Goal: Task Accomplishment & Management: Manage account settings

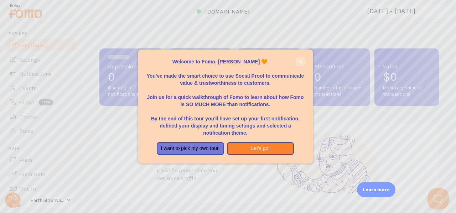
click at [298, 60] on icon "close," at bounding box center [300, 62] width 4 height 4
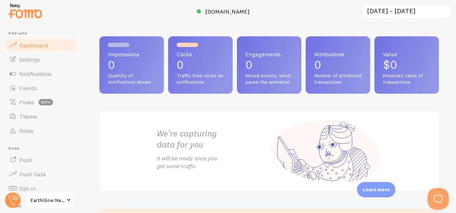
scroll to position [10, 0]
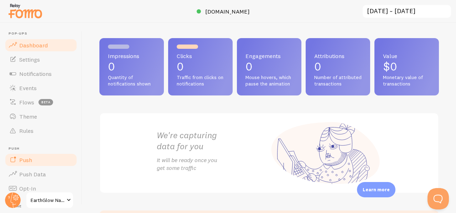
click at [52, 158] on link "Push" at bounding box center [40, 160] width 73 height 14
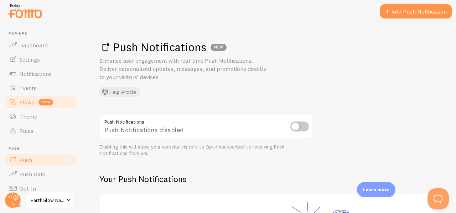
click at [31, 101] on span "Flows" at bounding box center [26, 102] width 15 height 7
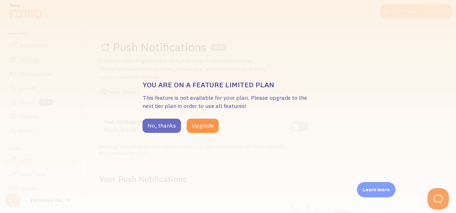
click at [160, 126] on button "No, thanks" at bounding box center [161, 126] width 38 height 14
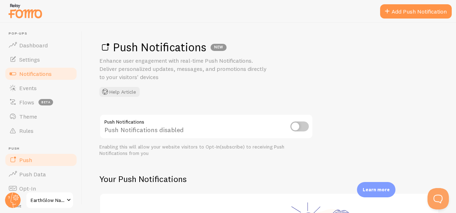
click at [49, 69] on link "Notifications" at bounding box center [40, 74] width 73 height 14
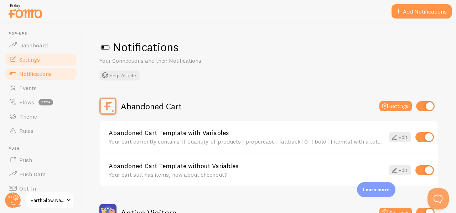
click at [44, 52] on link "Settings" at bounding box center [40, 59] width 73 height 14
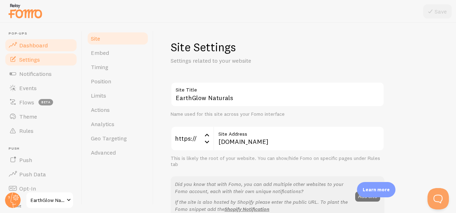
click at [44, 45] on span "Dashboard" at bounding box center [33, 45] width 28 height 7
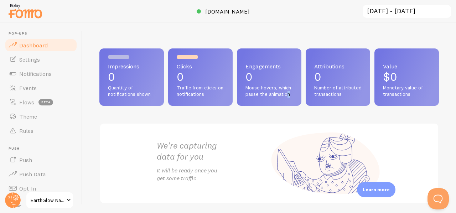
drag, startPoint x: 455, startPoint y: 66, endPoint x: 306, endPoint y: 110, distance: 155.7
click at [306, 106] on div "Impressions 0 Quantity of notifications shown Clicks 0 Traffic from clicks on n…" at bounding box center [268, 76] width 339 height 57
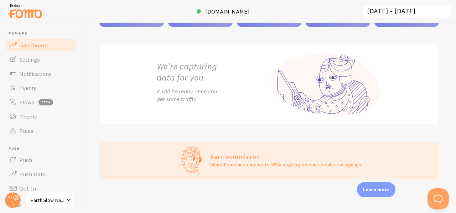
scroll to position [141, 0]
drag, startPoint x: 75, startPoint y: 119, endPoint x: 75, endPoint y: 126, distance: 7.1
click at [75, 126] on header "Pop-ups Dashboard Settings Notifications Events Flows beta Theme Rules [GEOGRAP…" at bounding box center [41, 118] width 82 height 190
click at [48, 78] on link "Notifications" at bounding box center [40, 74] width 73 height 14
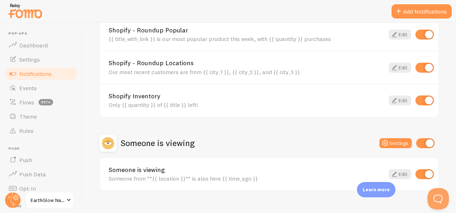
scroll to position [361, 0]
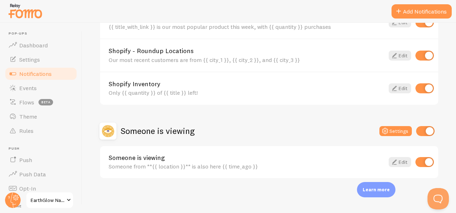
drag, startPoint x: 450, startPoint y: 68, endPoint x: 11, endPoint y: 10, distance: 442.9
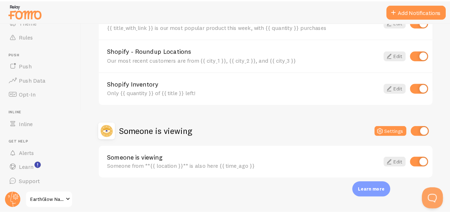
scroll to position [95, 0]
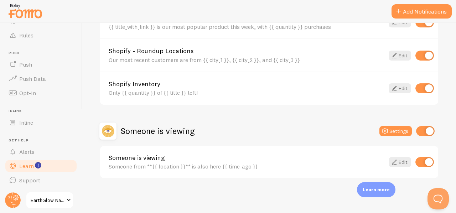
click at [43, 170] on link "Learn" at bounding box center [40, 166] width 73 height 14
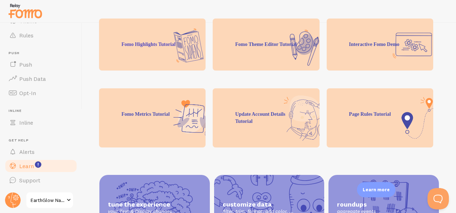
scroll to position [177, 0]
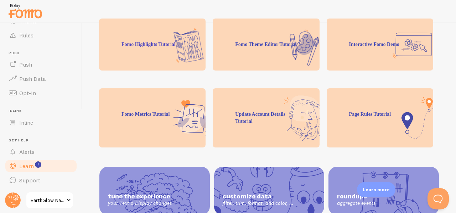
click at [147, 38] on div "Fomo Highlights Tutorial" at bounding box center [152, 45] width 106 height 52
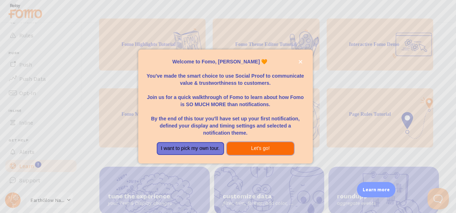
click at [239, 146] on button "Let's go!" at bounding box center [260, 148] width 67 height 13
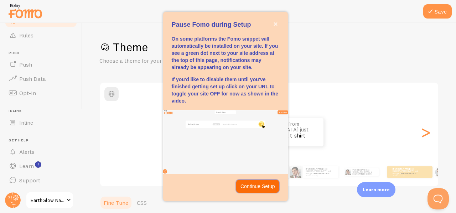
click at [247, 182] on button "Continue Setup" at bounding box center [257, 186] width 43 height 13
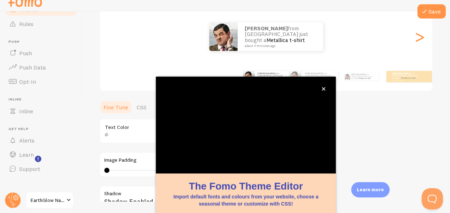
scroll to position [85, 0]
click at [324, 88] on icon "close," at bounding box center [324, 89] width 4 height 4
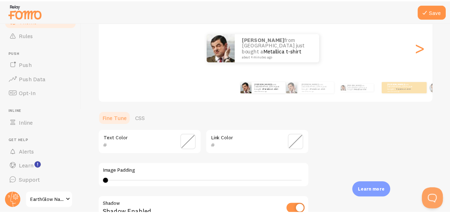
scroll to position [9, 0]
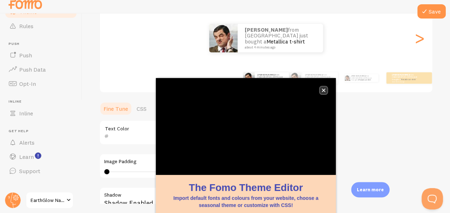
click at [323, 91] on icon "close," at bounding box center [324, 90] width 4 height 4
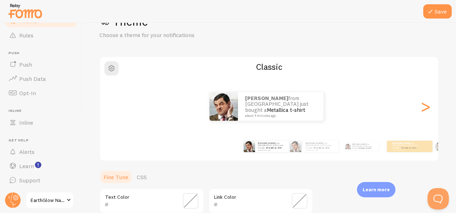
scroll to position [27, 0]
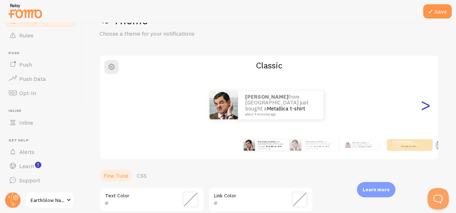
click at [421, 105] on div ">" at bounding box center [425, 104] width 9 height 51
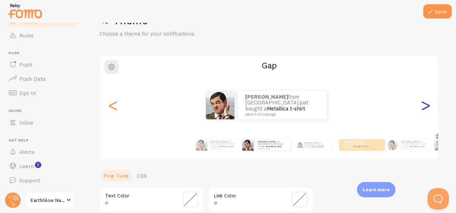
click at [421, 105] on div ">" at bounding box center [425, 104] width 9 height 51
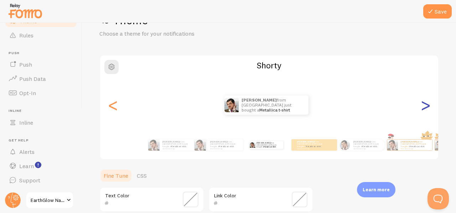
click at [421, 105] on div ">" at bounding box center [425, 104] width 9 height 51
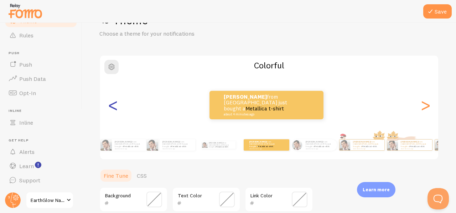
click at [115, 107] on div "<" at bounding box center [113, 104] width 9 height 51
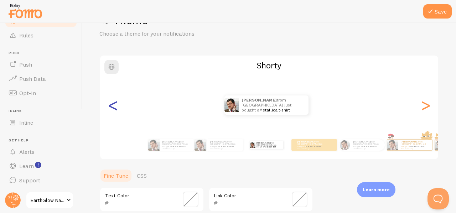
click at [115, 107] on div "<" at bounding box center [113, 104] width 9 height 51
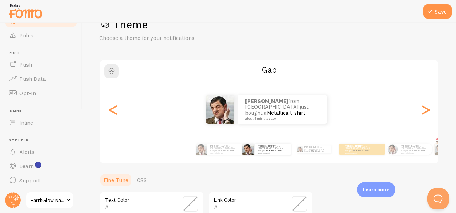
scroll to position [22, 0]
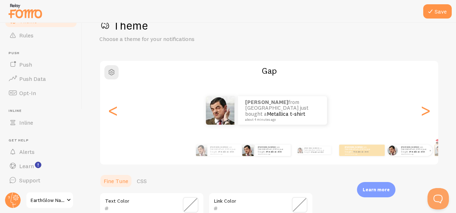
click at [415, 150] on link "Metallica t-shirt" at bounding box center [416, 151] width 15 height 3
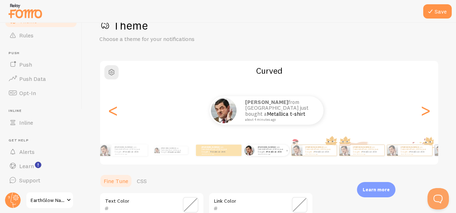
click at [280, 155] on div "[PERSON_NAME] from [GEOGRAPHIC_DATA] just bought a Metallica t-shirt about 4 mi…" at bounding box center [272, 150] width 34 height 11
click at [269, 155] on div "[PERSON_NAME] from [GEOGRAPHIC_DATA] just bought a Metallica t-shirt about 4 mi…" at bounding box center [272, 150] width 34 height 11
click at [326, 158] on div "[PERSON_NAME] from [GEOGRAPHIC_DATA] just bought a Metallica t-shirt about 4 mi…" at bounding box center [314, 150] width 42 height 20
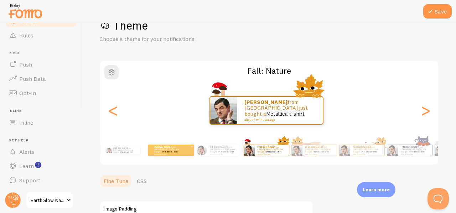
click at [152, 155] on div "[PERSON_NAME] from [GEOGRAPHIC_DATA] just bought a Metallica t-shirt about 4 mi…" at bounding box center [171, 150] width 46 height 11
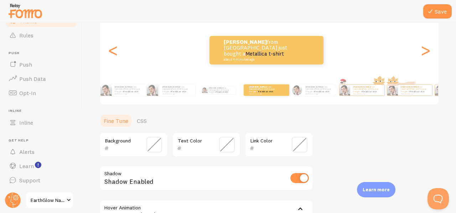
scroll to position [120, 0]
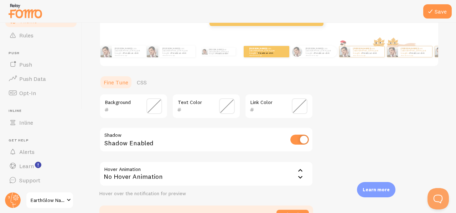
click at [146, 106] on div "Background" at bounding box center [133, 106] width 68 height 25
click at [152, 106] on span at bounding box center [154, 106] width 16 height 16
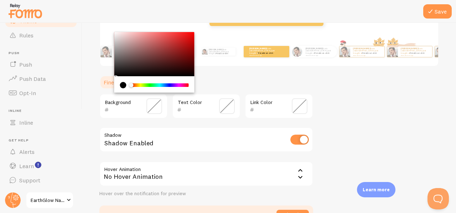
click at [124, 64] on div "Chrome color picker" at bounding box center [154, 54] width 80 height 44
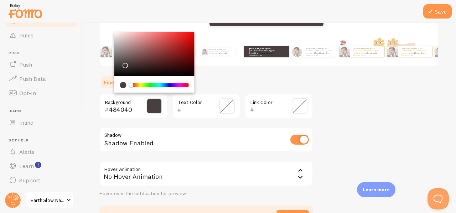
click at [117, 69] on div "Chrome color picker" at bounding box center [154, 54] width 80 height 44
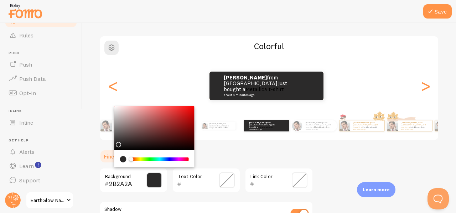
scroll to position [49, 0]
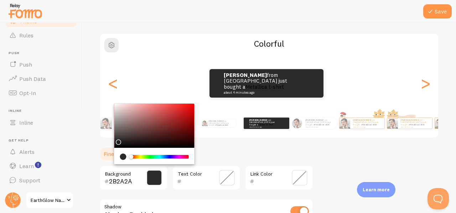
type input "000000"
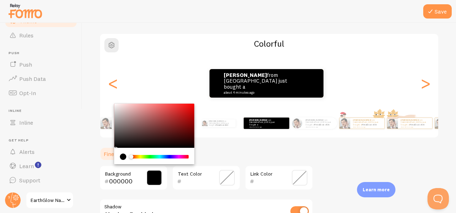
drag, startPoint x: 119, startPoint y: 143, endPoint x: 114, endPoint y: 157, distance: 14.6
click at [114, 157] on div "Chrome color picker" at bounding box center [154, 134] width 80 height 61
click at [206, 185] on input "text" at bounding box center [196, 181] width 29 height 9
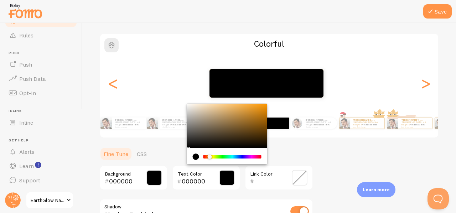
click at [209, 157] on div "Chrome color picker" at bounding box center [232, 157] width 57 height 4
click at [215, 157] on div "Chrome color picker" at bounding box center [232, 157] width 57 height 4
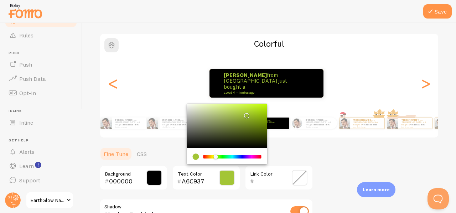
type input "A3C536"
drag, startPoint x: 207, startPoint y: 143, endPoint x: 245, endPoint y: 114, distance: 48.1
click at [245, 114] on div "Chrome color picker" at bounding box center [227, 126] width 80 height 44
click at [265, 176] on div "Link Color" at bounding box center [279, 177] width 68 height 25
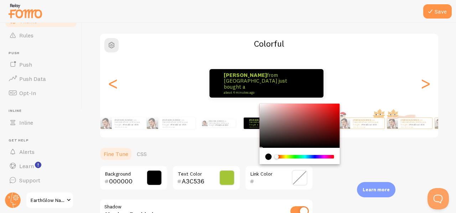
drag, startPoint x: 266, startPoint y: 178, endPoint x: 295, endPoint y: 128, distance: 57.6
click at [240, 188] on div "000000 Background A3C536 Text Color Link Color" at bounding box center [206, 177] width 214 height 25
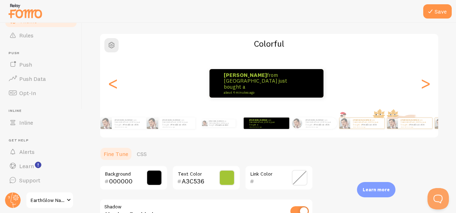
click at [298, 122] on div "Chrome color picker" at bounding box center [300, 126] width 80 height 44
click at [298, 174] on span at bounding box center [300, 178] width 16 height 16
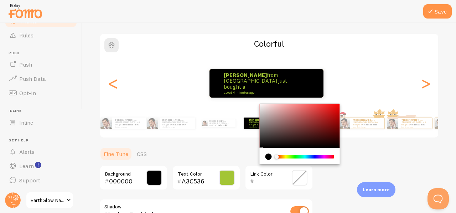
click at [278, 120] on div "Chrome color picker" at bounding box center [300, 126] width 80 height 44
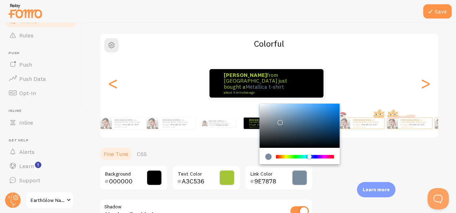
drag, startPoint x: 276, startPoint y: 156, endPoint x: 259, endPoint y: 161, distance: 17.5
click at [260, 161] on div "Chrome color picker" at bounding box center [300, 156] width 80 height 16
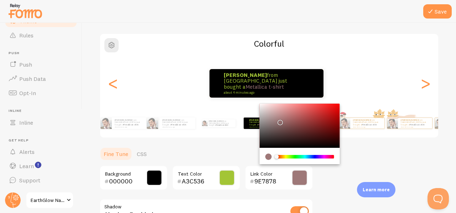
click at [261, 104] on div "Chrome color picker" at bounding box center [300, 126] width 80 height 44
type input "FFF8F8"
click at [389, 185] on div "Learn more" at bounding box center [376, 189] width 38 height 15
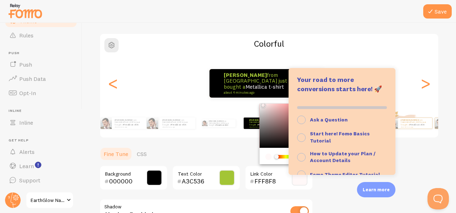
click at [141, 183] on div "000000 Background" at bounding box center [133, 177] width 68 height 25
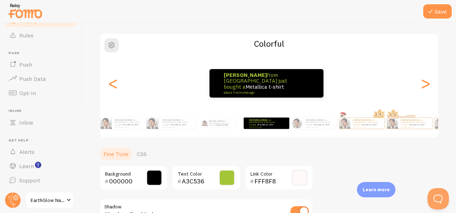
click at [151, 178] on span at bounding box center [154, 178] width 16 height 16
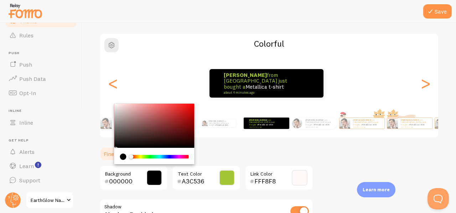
click at [116, 109] on div "Chrome color picker" at bounding box center [154, 126] width 80 height 44
type input "DED8D8"
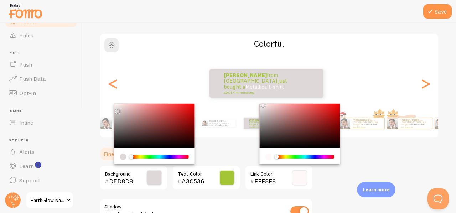
click at [272, 181] on input "FFF8F8" at bounding box center [268, 181] width 29 height 9
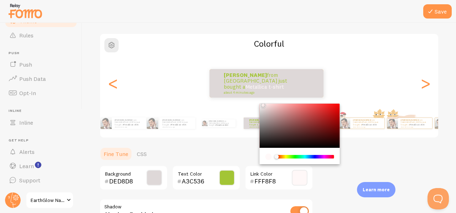
click at [260, 142] on div "Chrome color picker" at bounding box center [300, 126] width 80 height 44
type input "202020"
click at [201, 169] on div "A3C536 Text Color" at bounding box center [206, 177] width 68 height 25
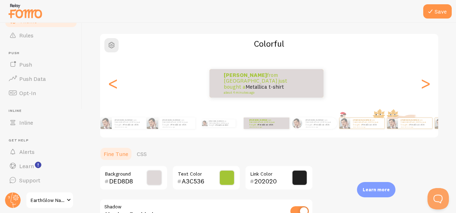
click at [223, 177] on span at bounding box center [227, 178] width 16 height 16
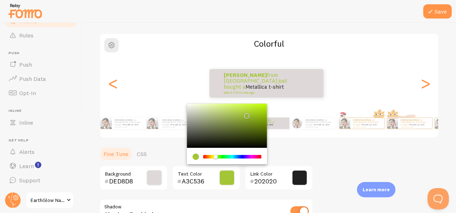
click at [251, 126] on div "Chrome color picker" at bounding box center [227, 126] width 80 height 44
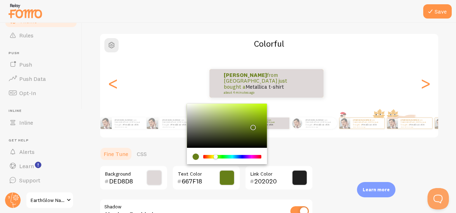
click at [244, 120] on div "Chrome color picker" at bounding box center [227, 126] width 80 height 44
type input "839E2C"
click at [317, 139] on div "Theme Choose a theme for your notifications Colorful [PERSON_NAME] from [GEOGRA…" at bounding box center [268, 143] width 339 height 304
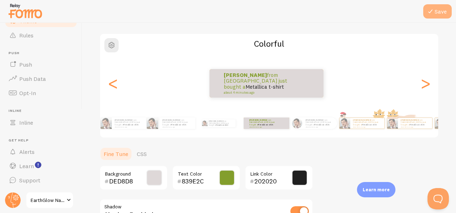
click at [443, 17] on button "Save" at bounding box center [437, 11] width 28 height 14
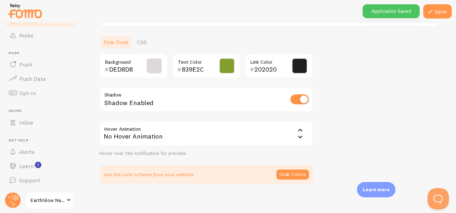
scroll to position [165, 0]
